Goal: Check status: Check status

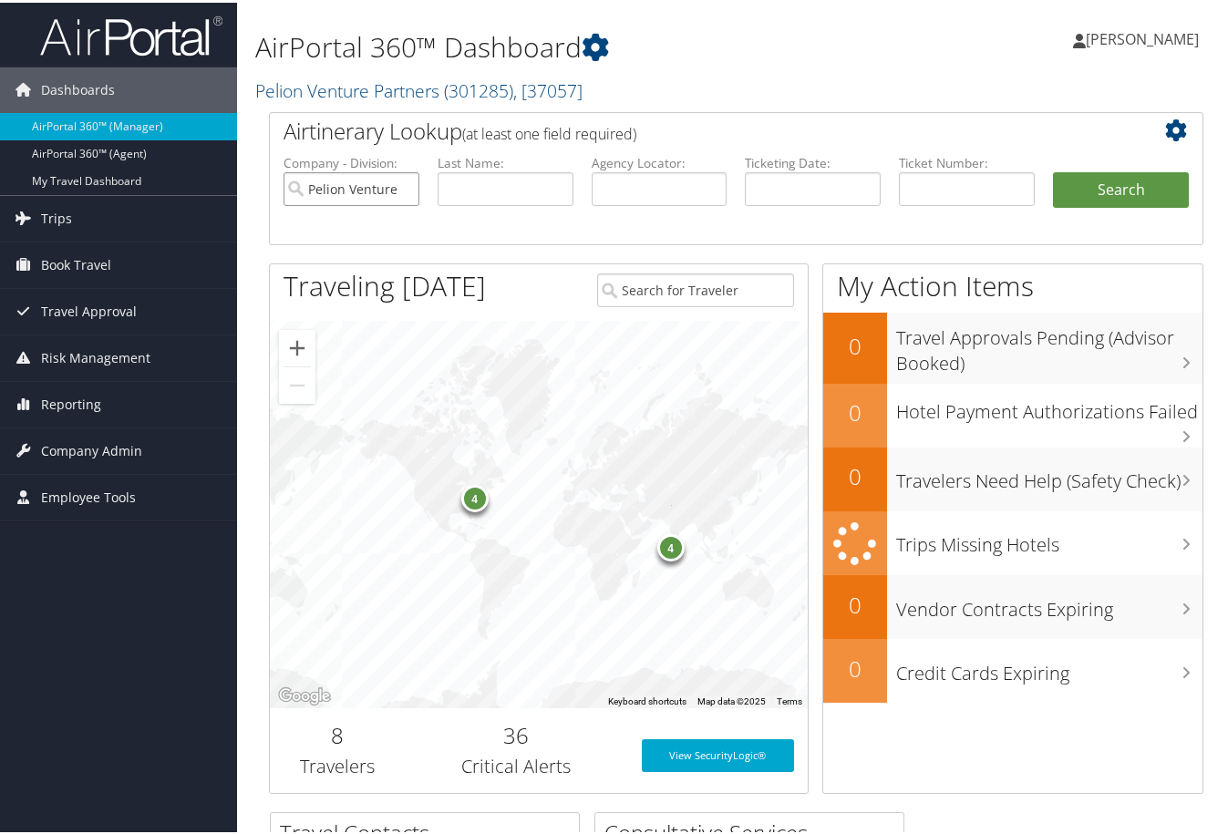
click at [403, 190] on input "Pelion Venture Partners" at bounding box center [352, 187] width 136 height 34
paste input "5264291393727"
type input "5264291393727"
click at [1097, 191] on button "Search" at bounding box center [1121, 188] width 136 height 36
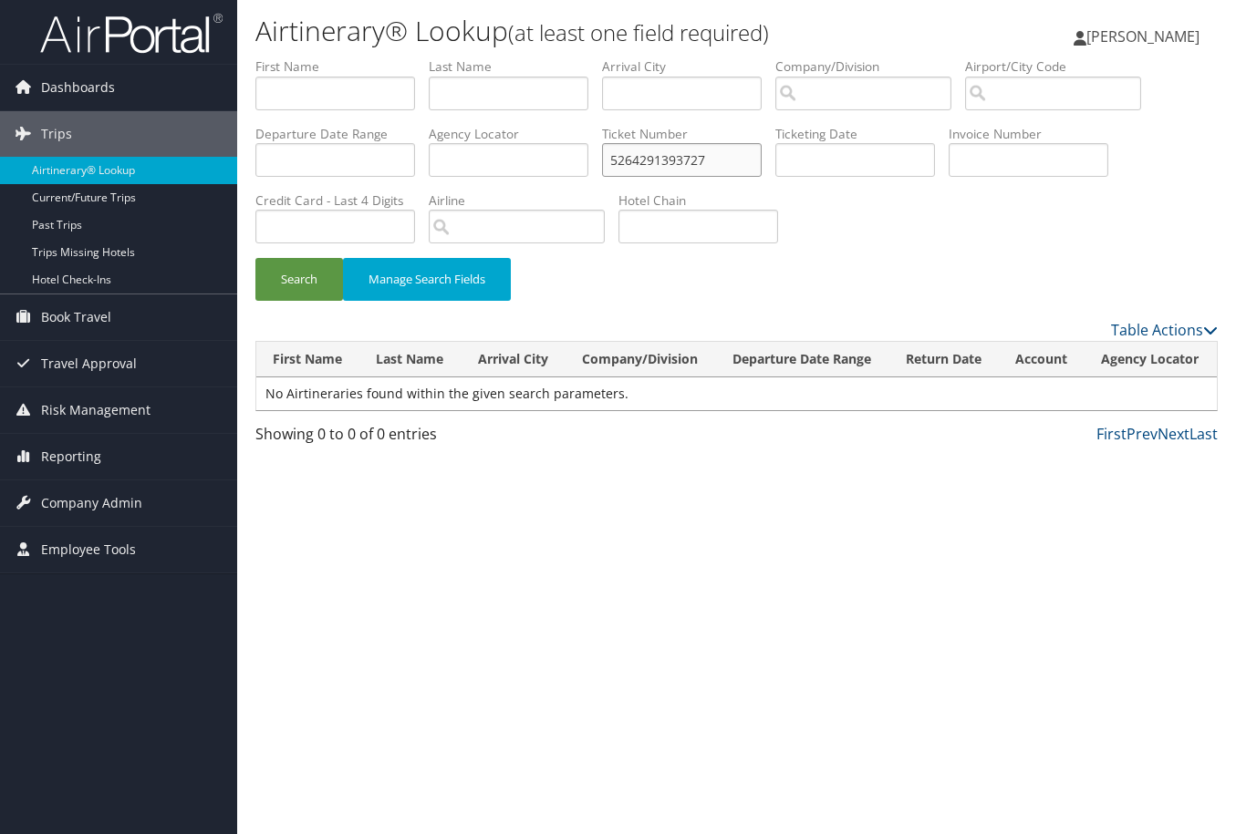
drag, startPoint x: 735, startPoint y: 159, endPoint x: 526, endPoint y: 153, distance: 208.9
click at [526, 57] on ul "First Name Last Name Departure City Arrival City Company/Division Airport/City …" at bounding box center [736, 57] width 962 height 0
click at [701, 167] on input "text" at bounding box center [682, 160] width 160 height 34
paste input "5264291393726"
type input "5264291393726"
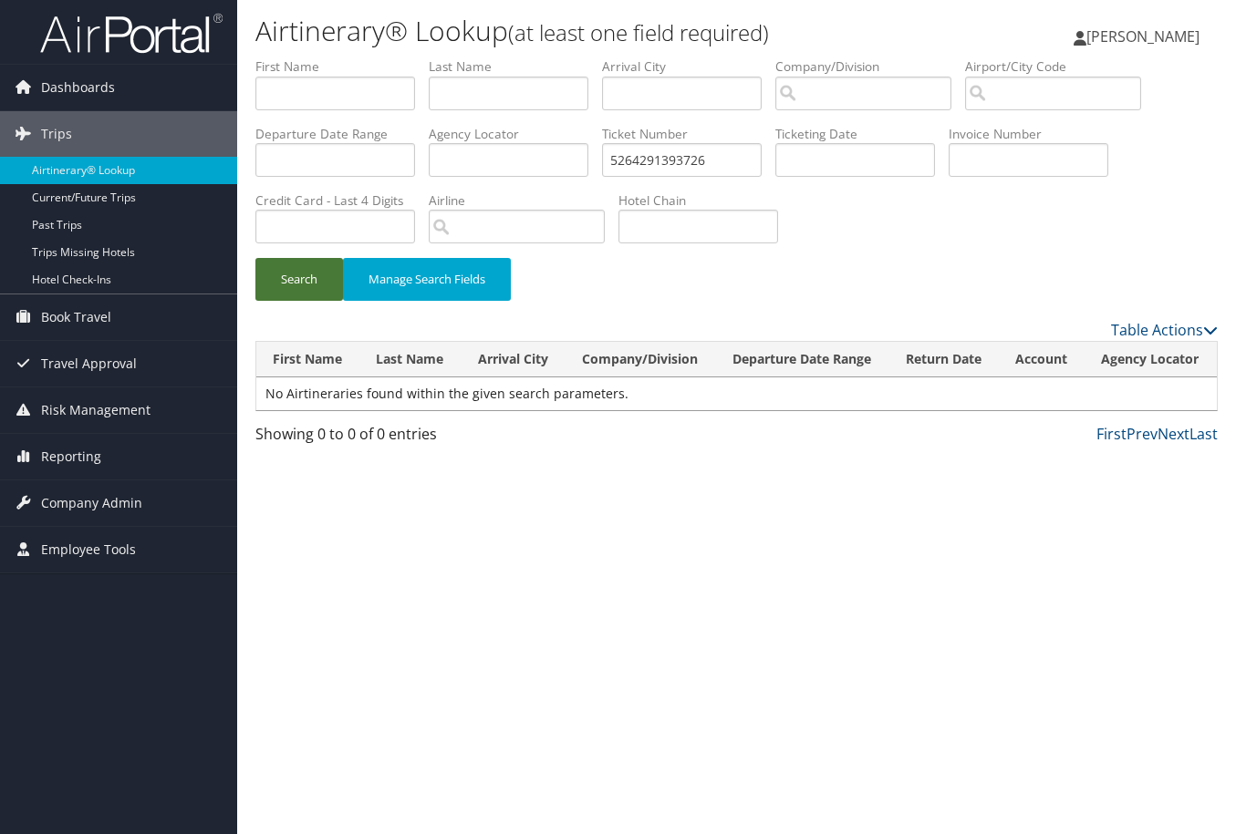
click at [280, 284] on button "Search" at bounding box center [299, 279] width 88 height 43
